Goal: Information Seeking & Learning: Understand process/instructions

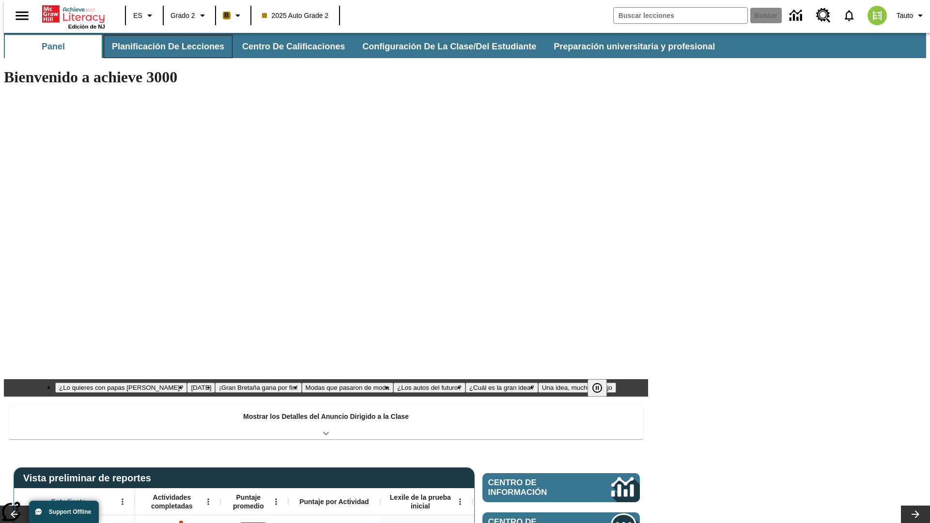
click at [162, 46] on button "Planificación de lecciones" at bounding box center [168, 46] width 129 height 23
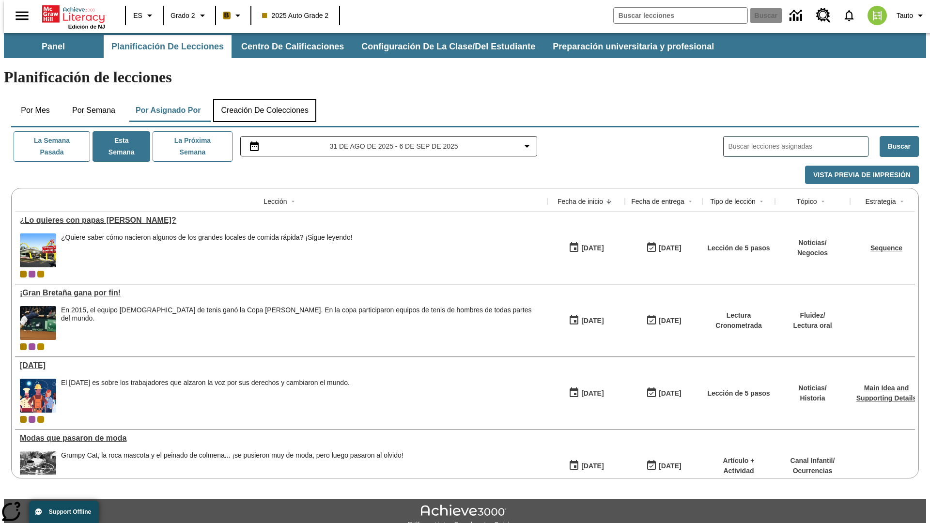
click at [264, 99] on button "Creación de colecciones" at bounding box center [264, 110] width 103 height 23
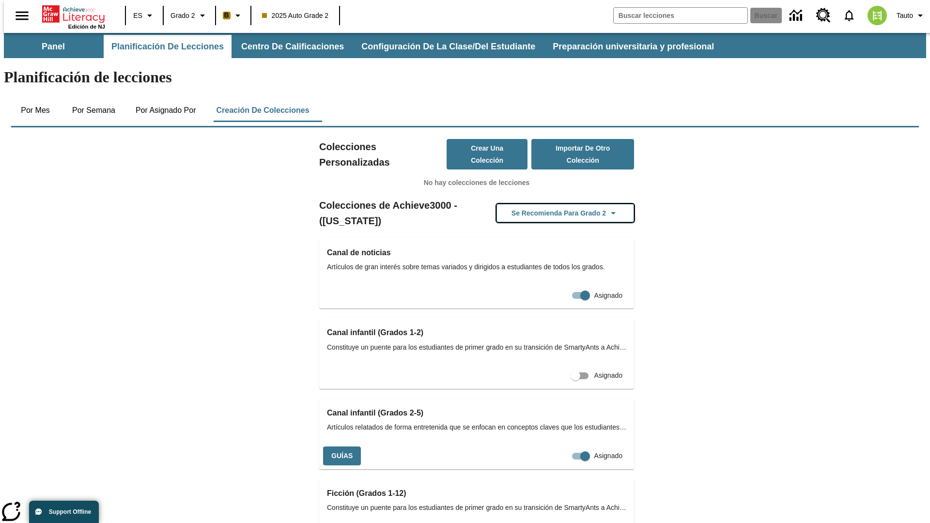
click at [550, 204] on button "Se recomienda para Grado 2" at bounding box center [565, 213] width 138 height 19
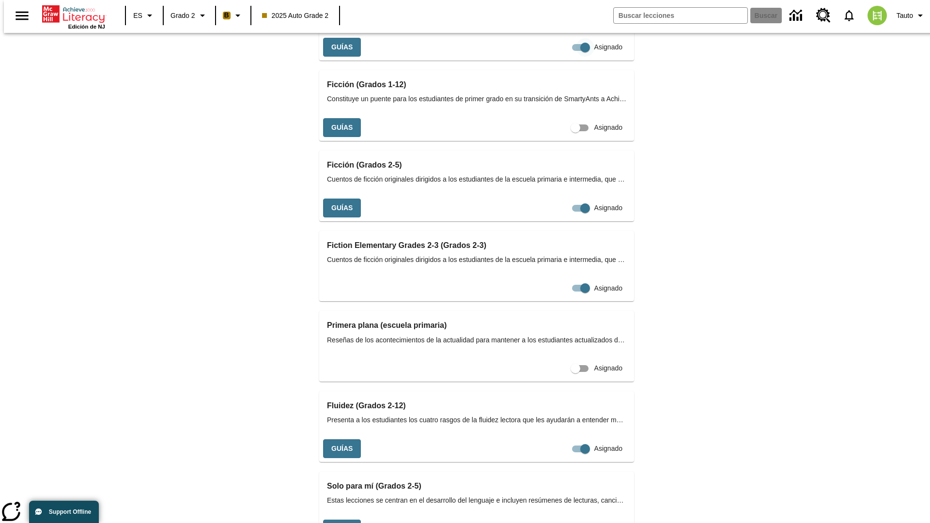
click at [557, 57] on input "Asignado" at bounding box center [584, 47] width 55 height 18
checkbox input "false"
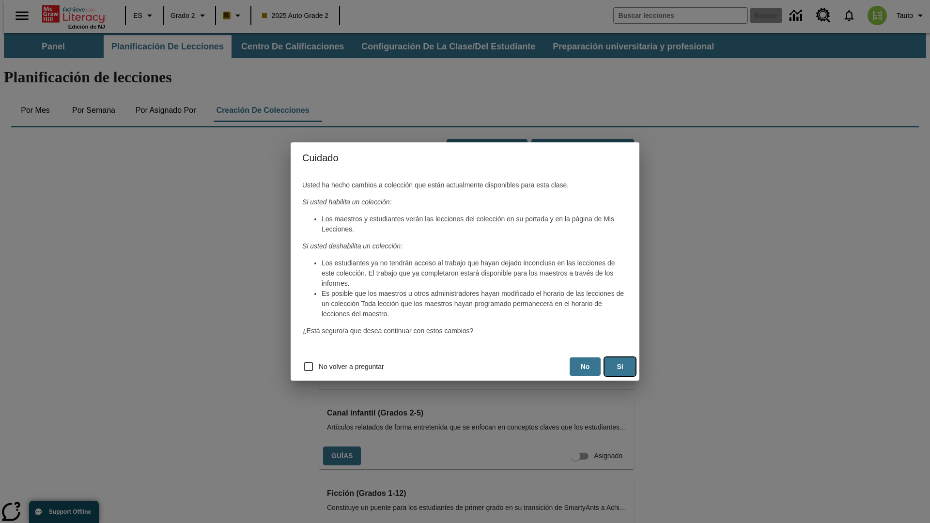
click at [620, 367] on button "Sí" at bounding box center [619, 366] width 31 height 19
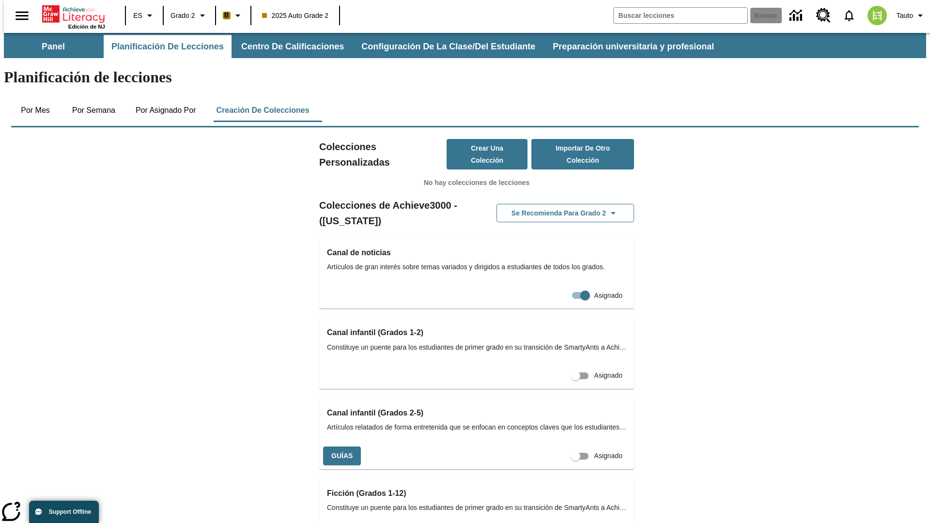
scroll to position [0, 9]
